Goal: Information Seeking & Learning: Learn about a topic

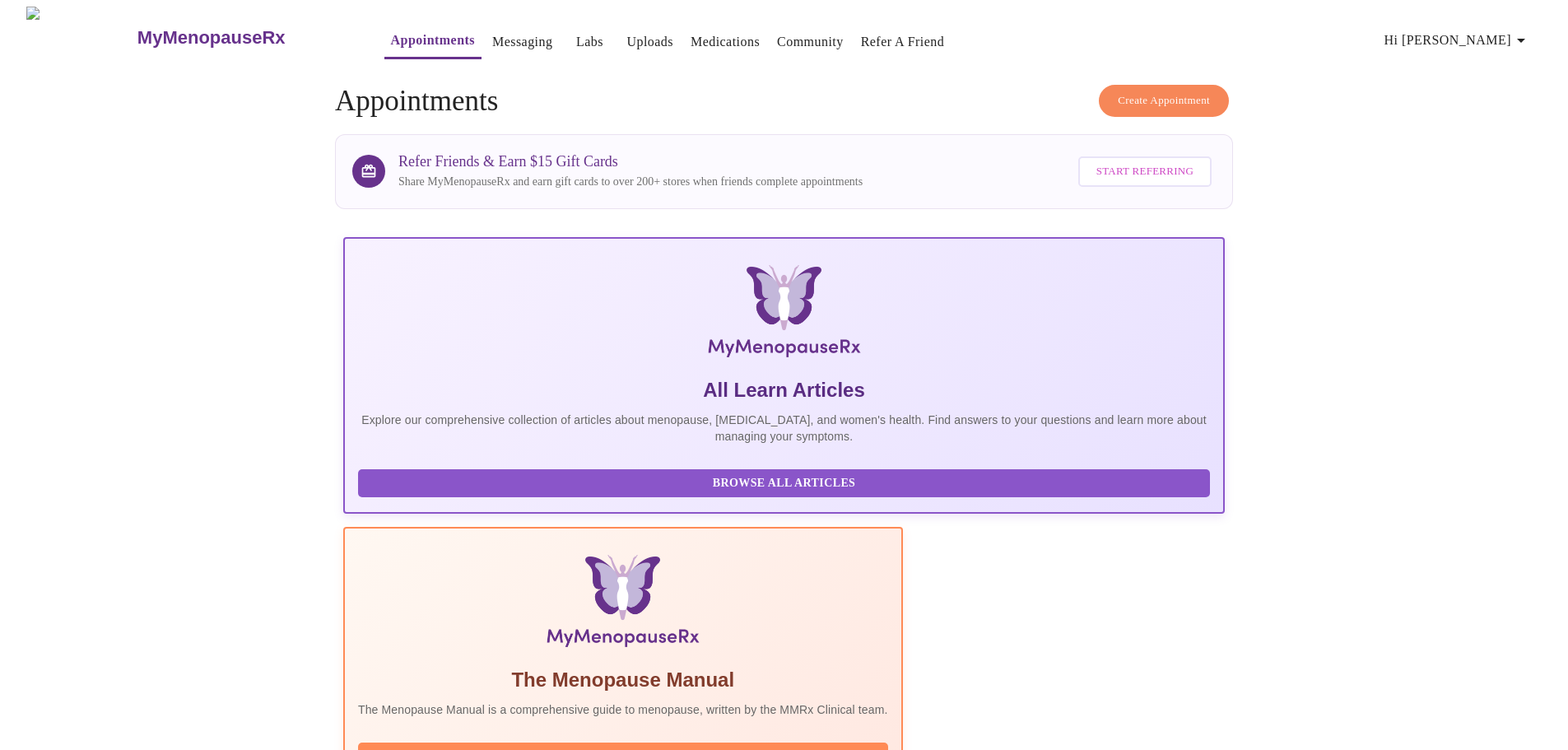
scroll to position [151, 0]
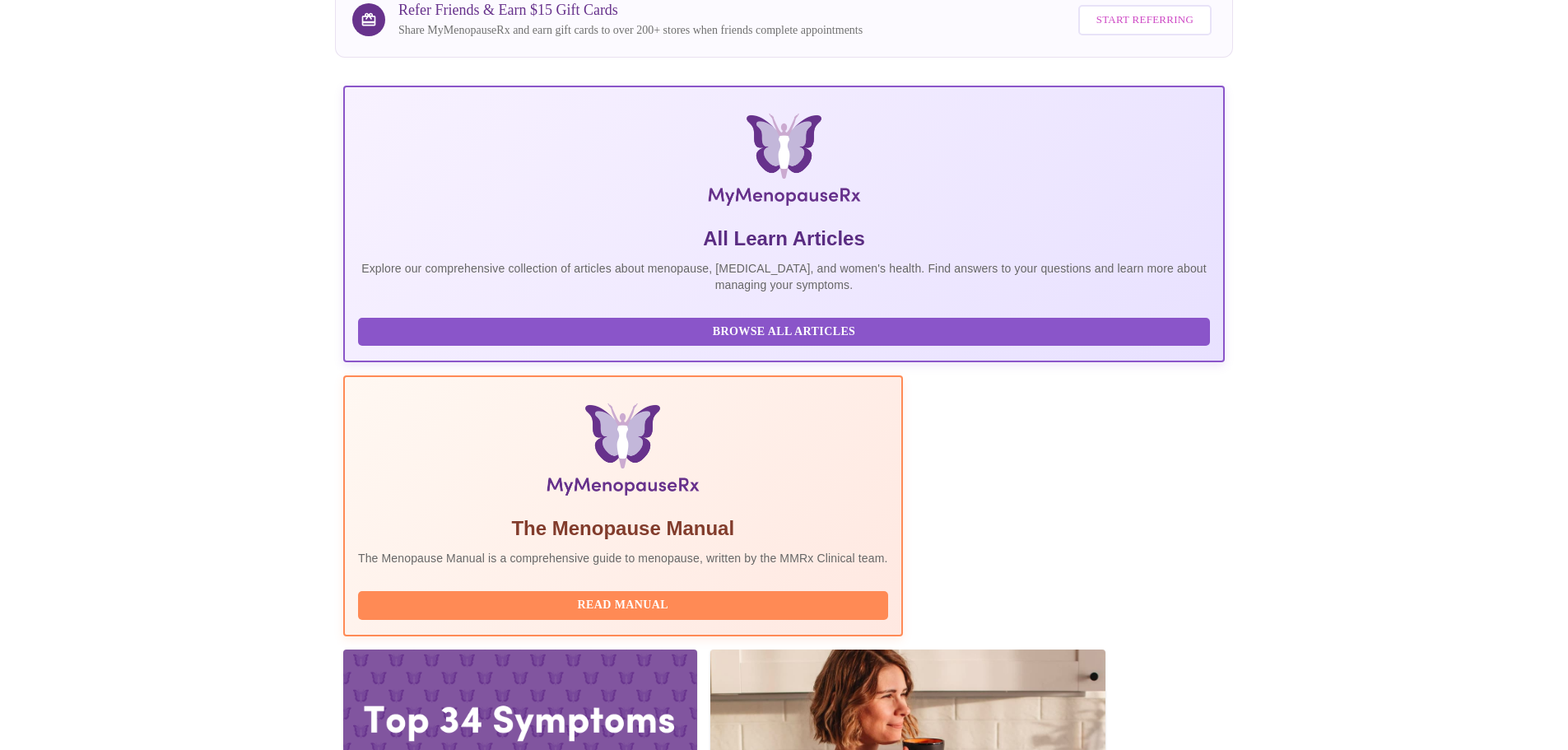
click at [697, 649] on div at bounding box center [520, 748] width 354 height 199
